Goal: Task Accomplishment & Management: Use online tool/utility

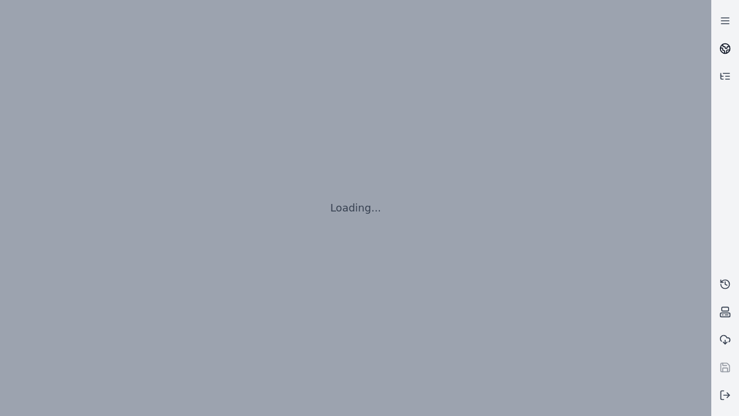
click at [726, 49] on icon at bounding box center [726, 46] width 7 height 4
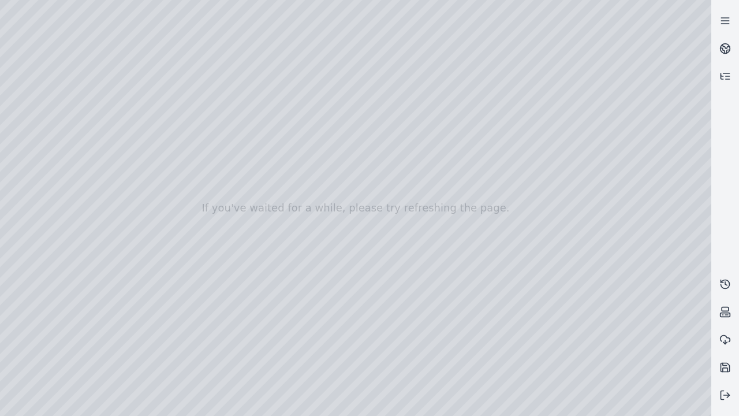
click at [683, 408] on div at bounding box center [356, 208] width 712 height 416
click at [616, 324] on div at bounding box center [356, 208] width 712 height 416
